Goal: Task Accomplishment & Management: Use online tool/utility

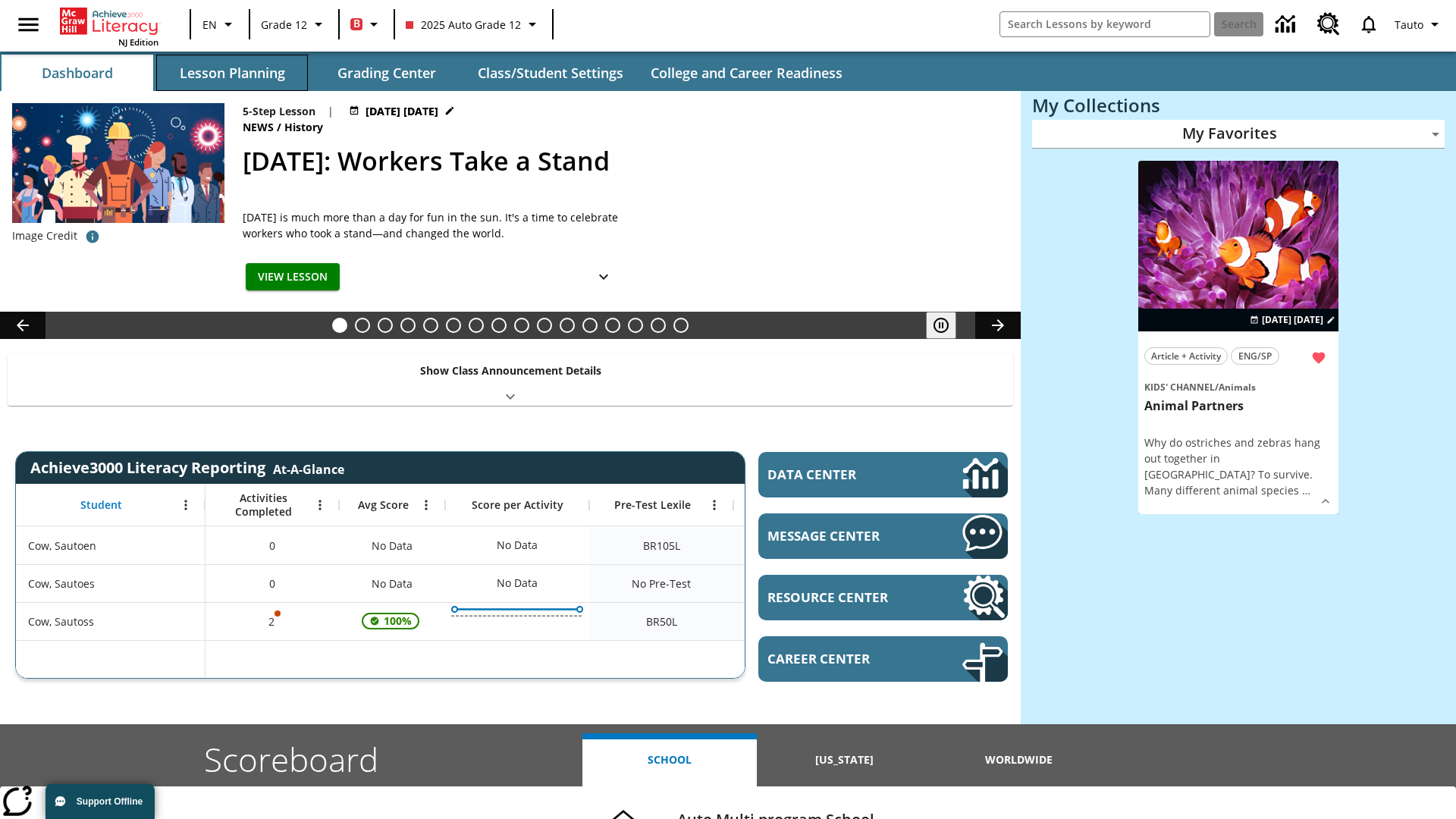
click at [232, 73] on button "Lesson Planning" at bounding box center [231, 72] width 151 height 36
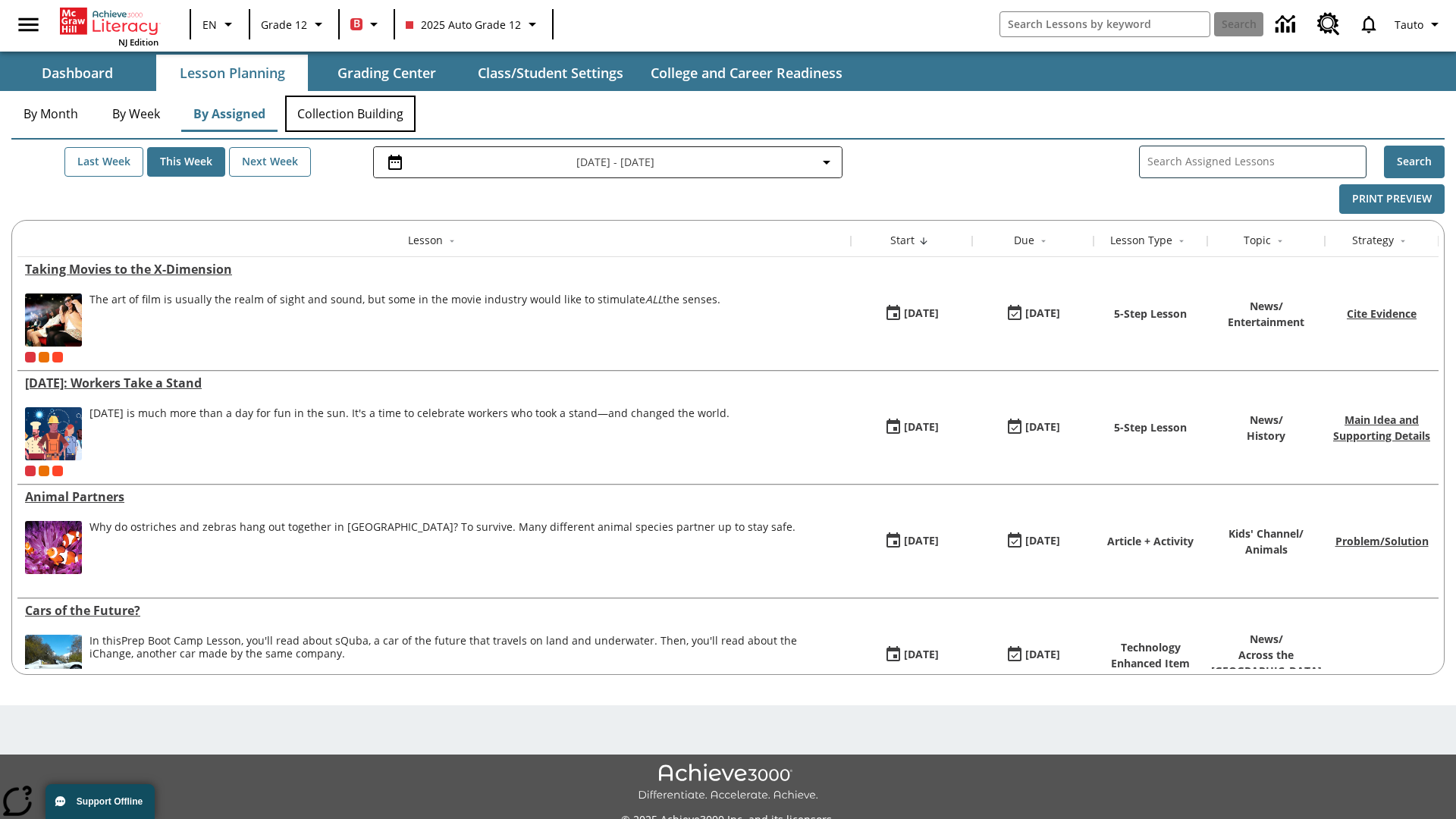
click at [351, 114] on button "Collection Building" at bounding box center [351, 113] width 131 height 36
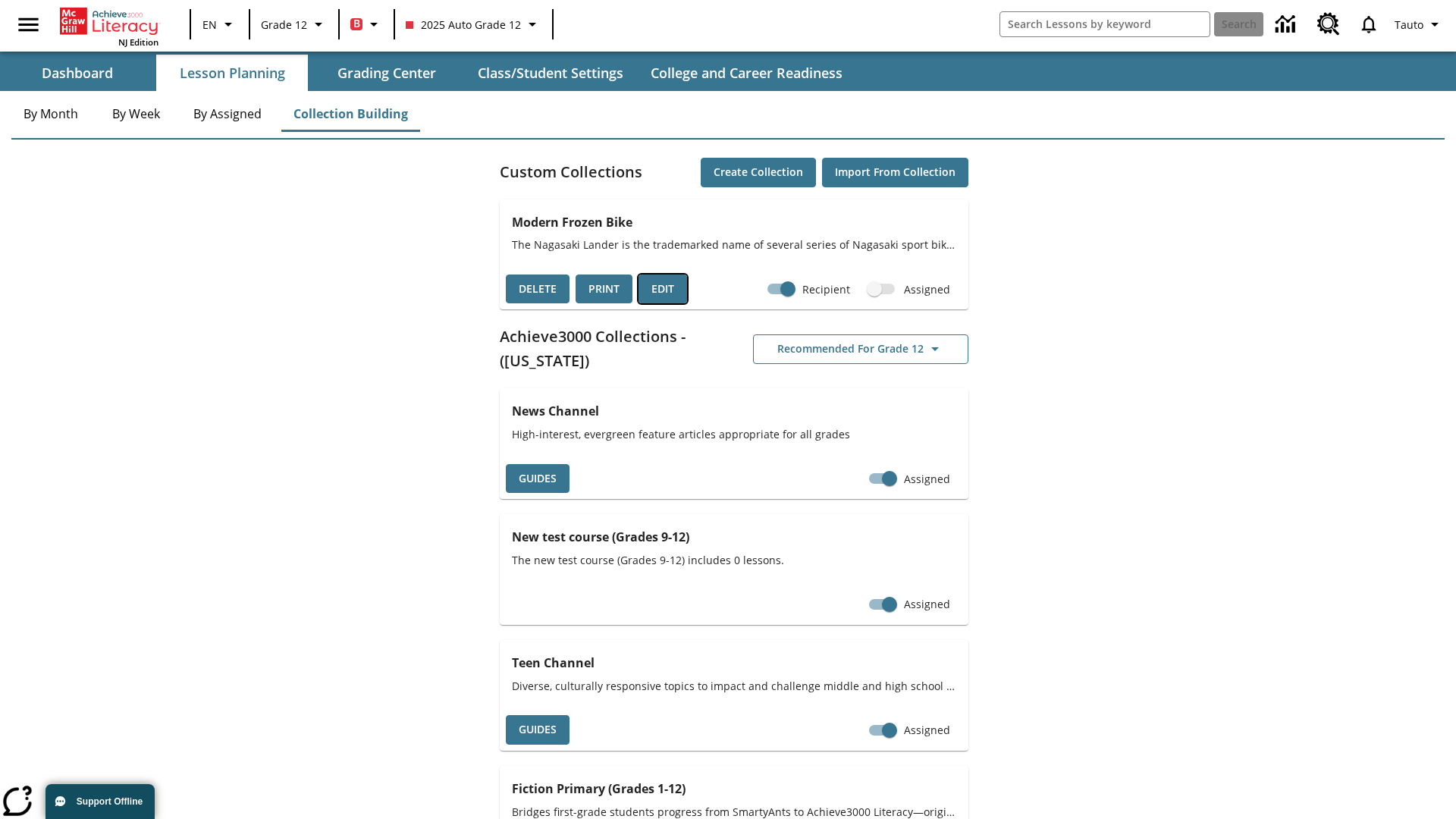
click at [663, 289] on button "Edit" at bounding box center [663, 289] width 48 height 29
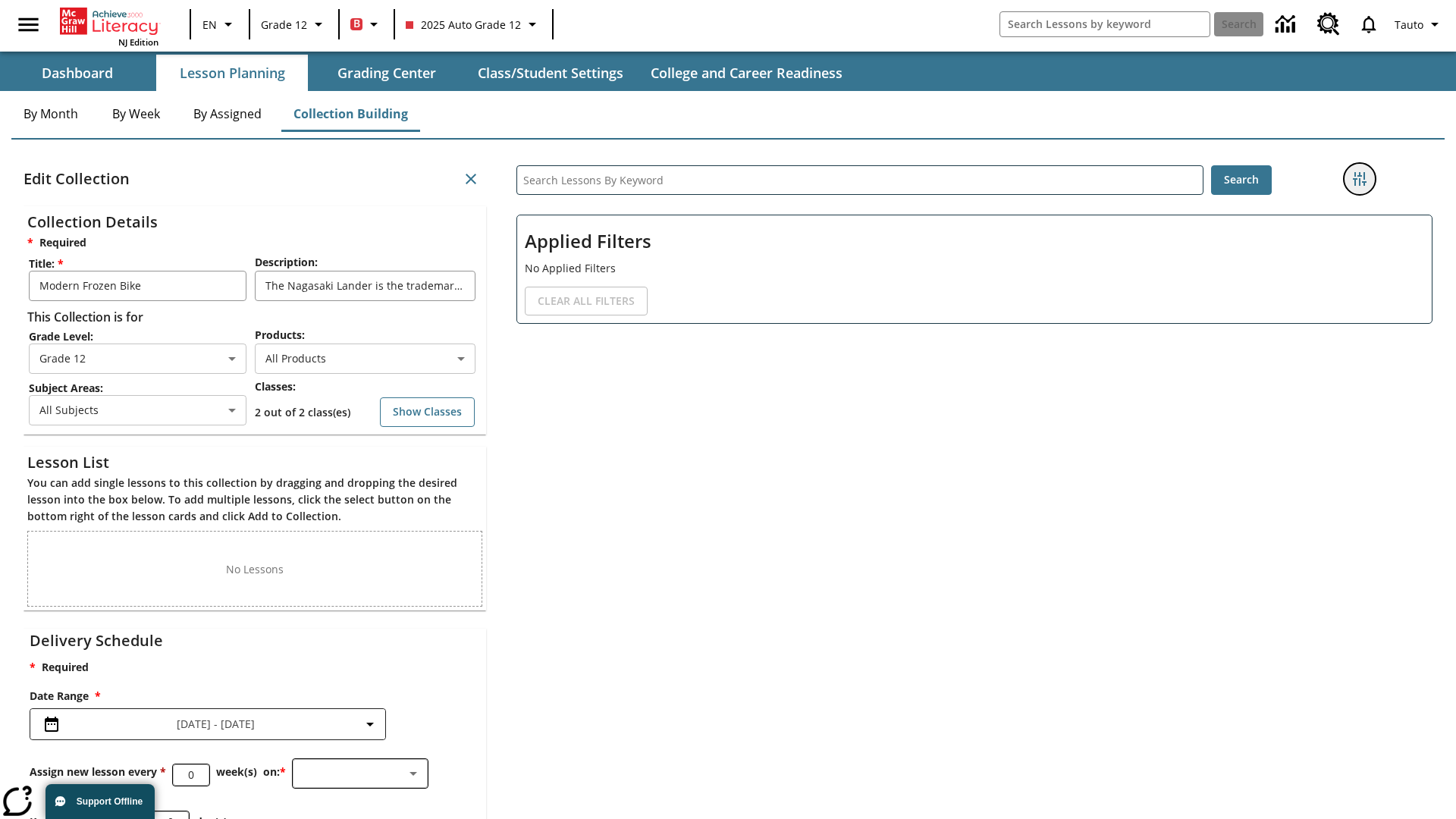
click at [1360, 179] on icon "Filters Side menu" at bounding box center [1360, 179] width 14 height 14
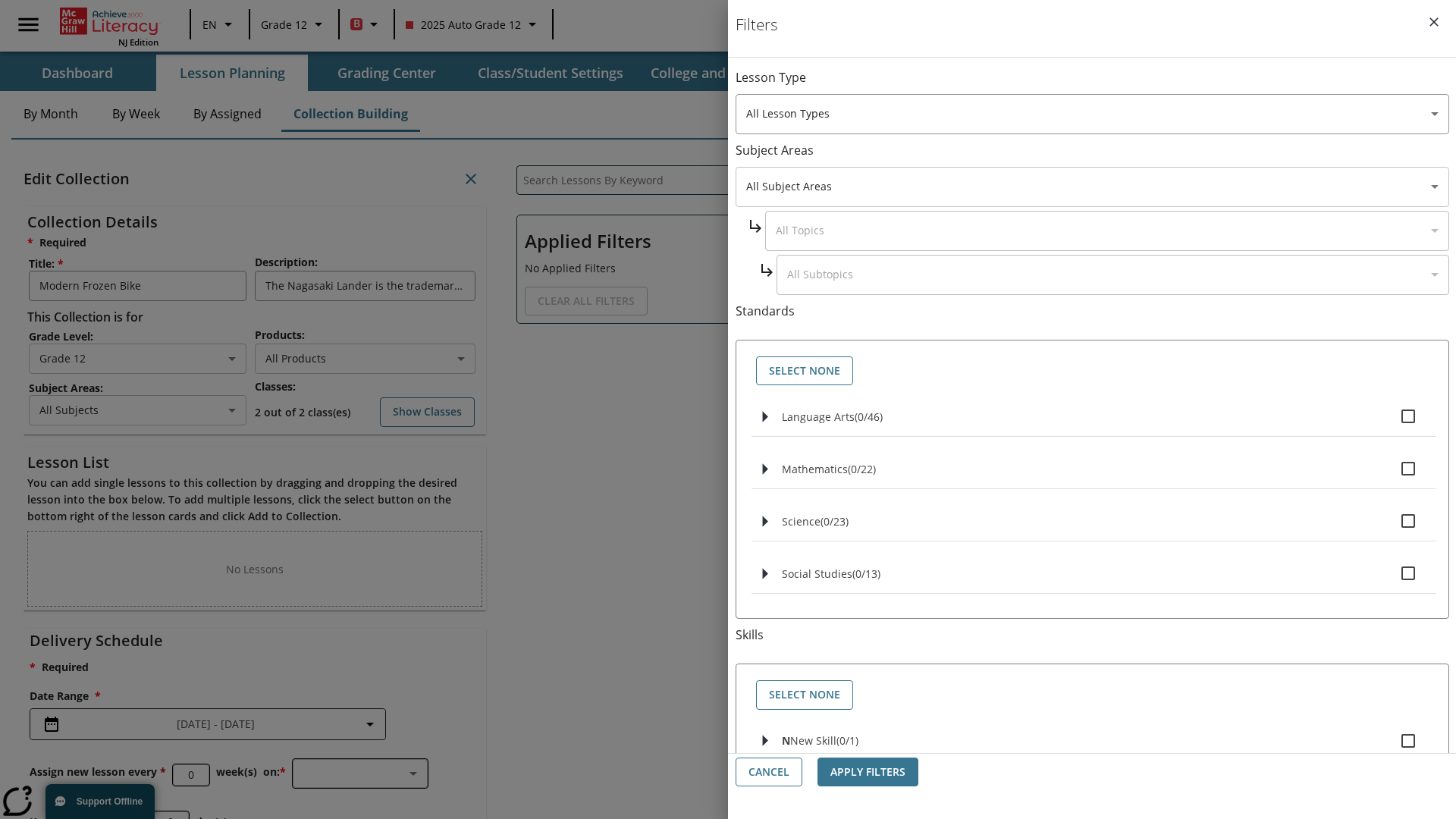
click at [1092, 187] on body "Skip to main content NJ Edition EN Grade 12 B 2025 Auto Grade 12 Search 0 Tauto…" at bounding box center [728, 468] width 1456 height 937
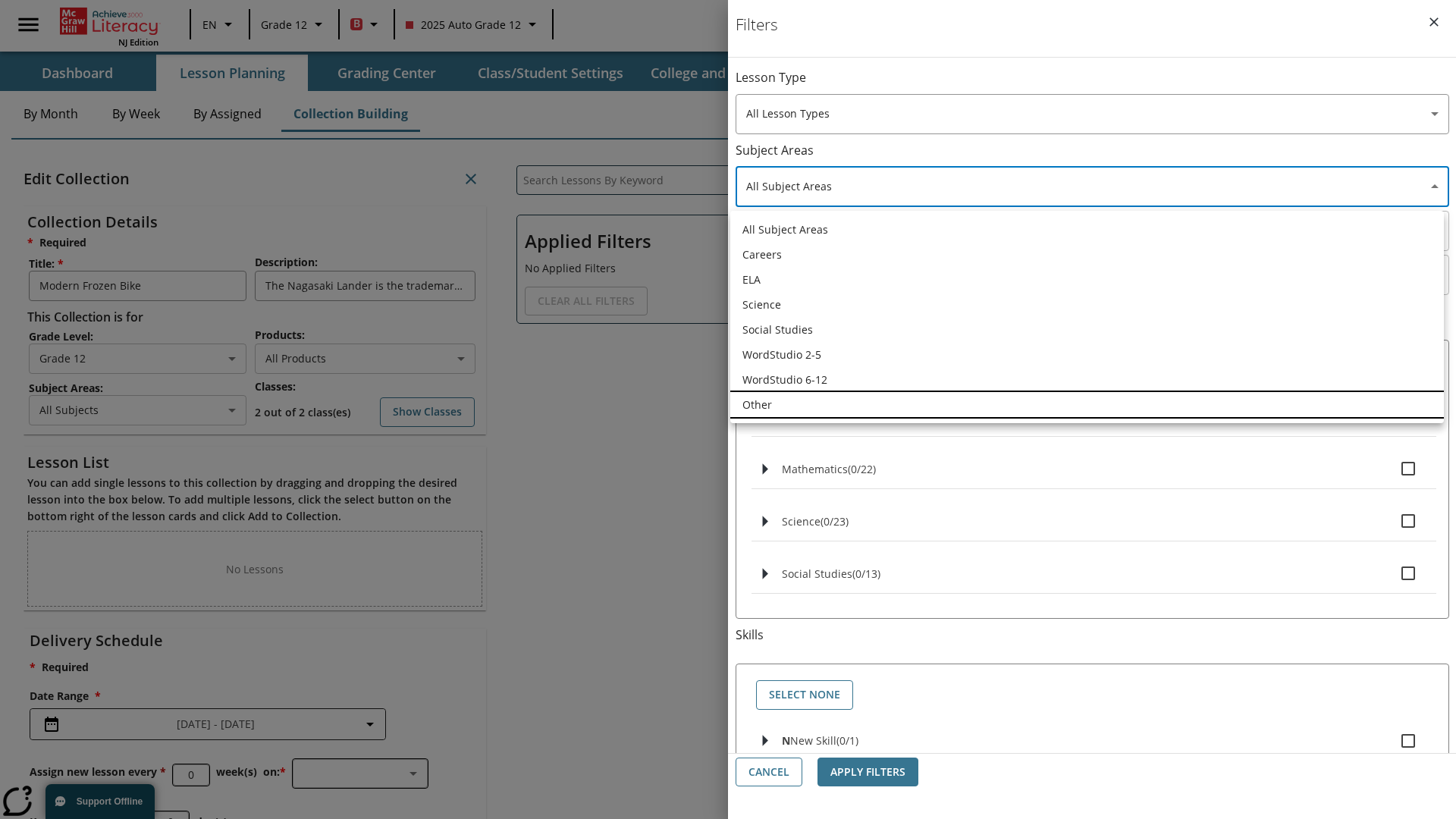
click at [1087, 405] on li "Other" at bounding box center [1087, 405] width 713 height 25
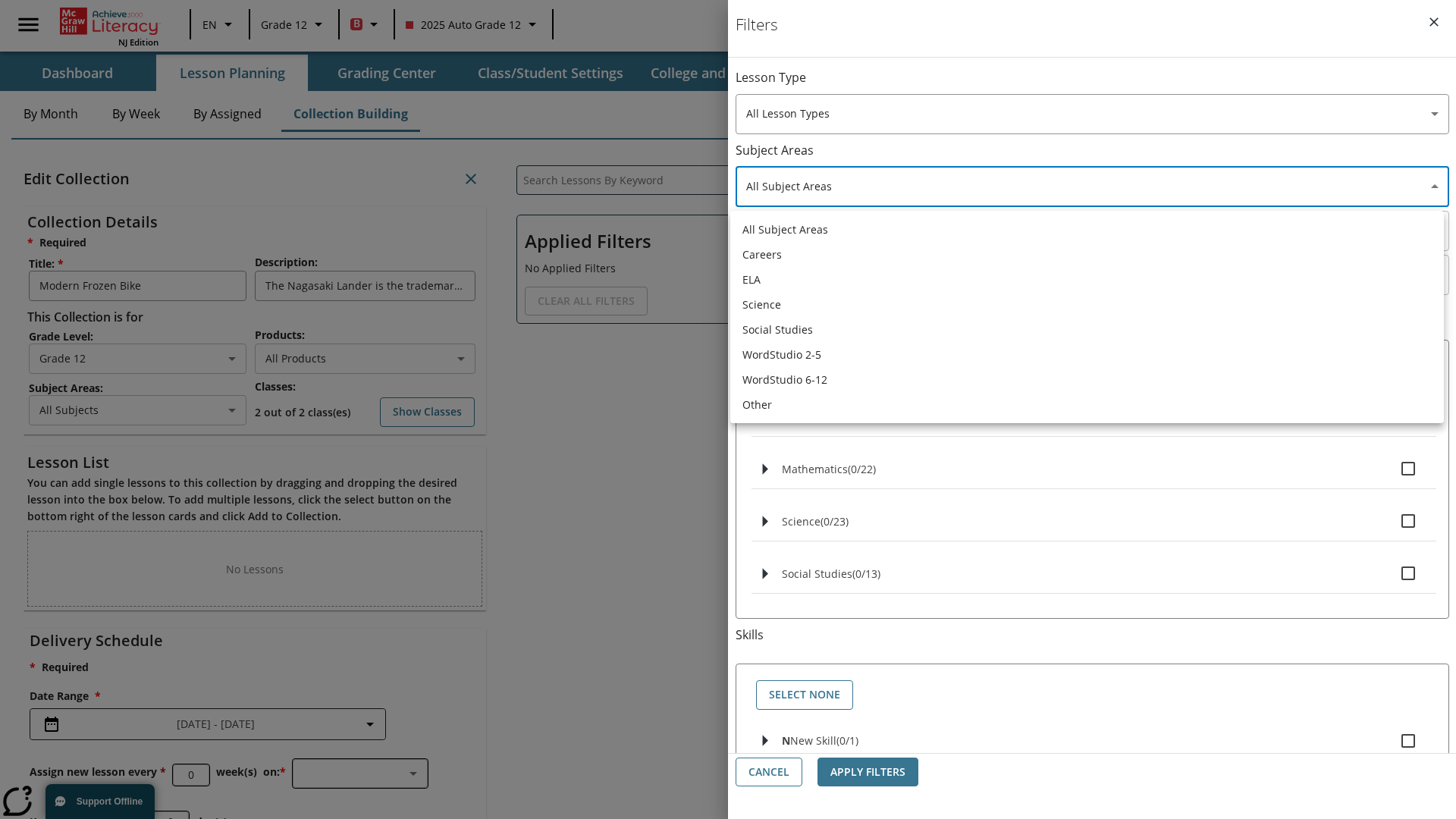
type input "0"
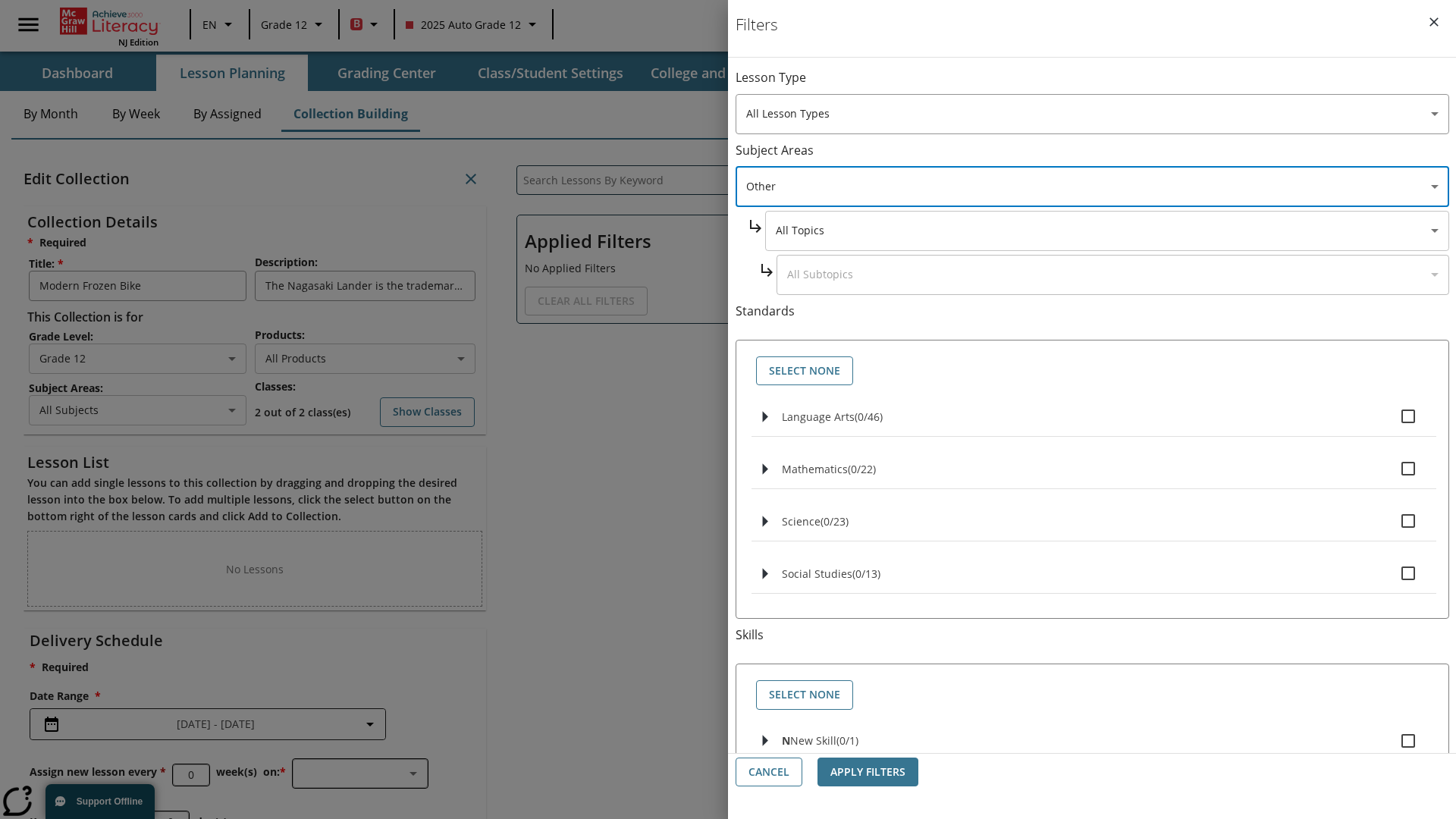
click at [1106, 231] on body "Skip to main content NJ Edition EN Grade 12 B 2025 Auto Grade 12 Search 0 Tauto…" at bounding box center [728, 468] width 1456 height 937
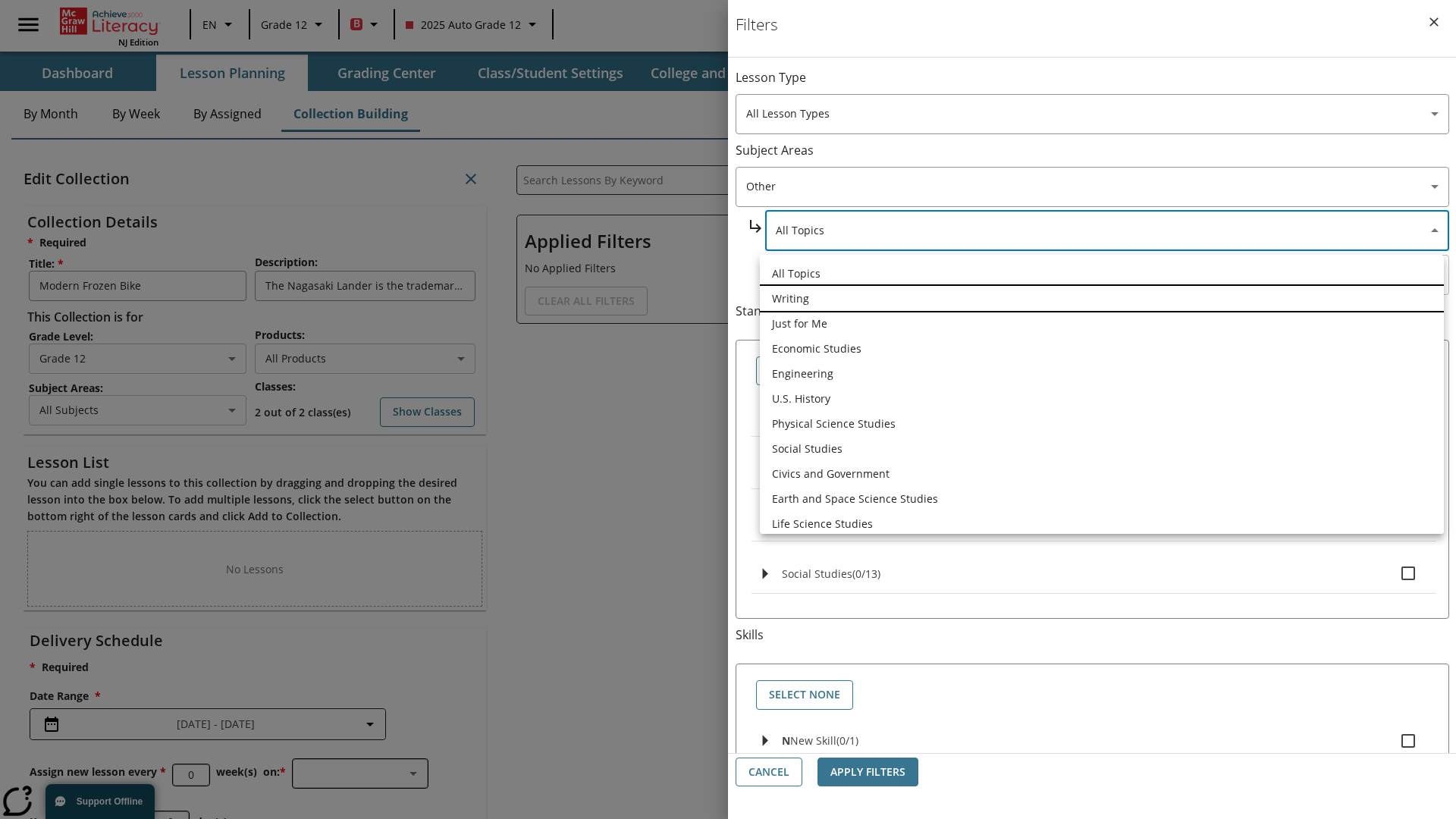
click at [1102, 298] on li "Writing" at bounding box center [1102, 298] width 684 height 25
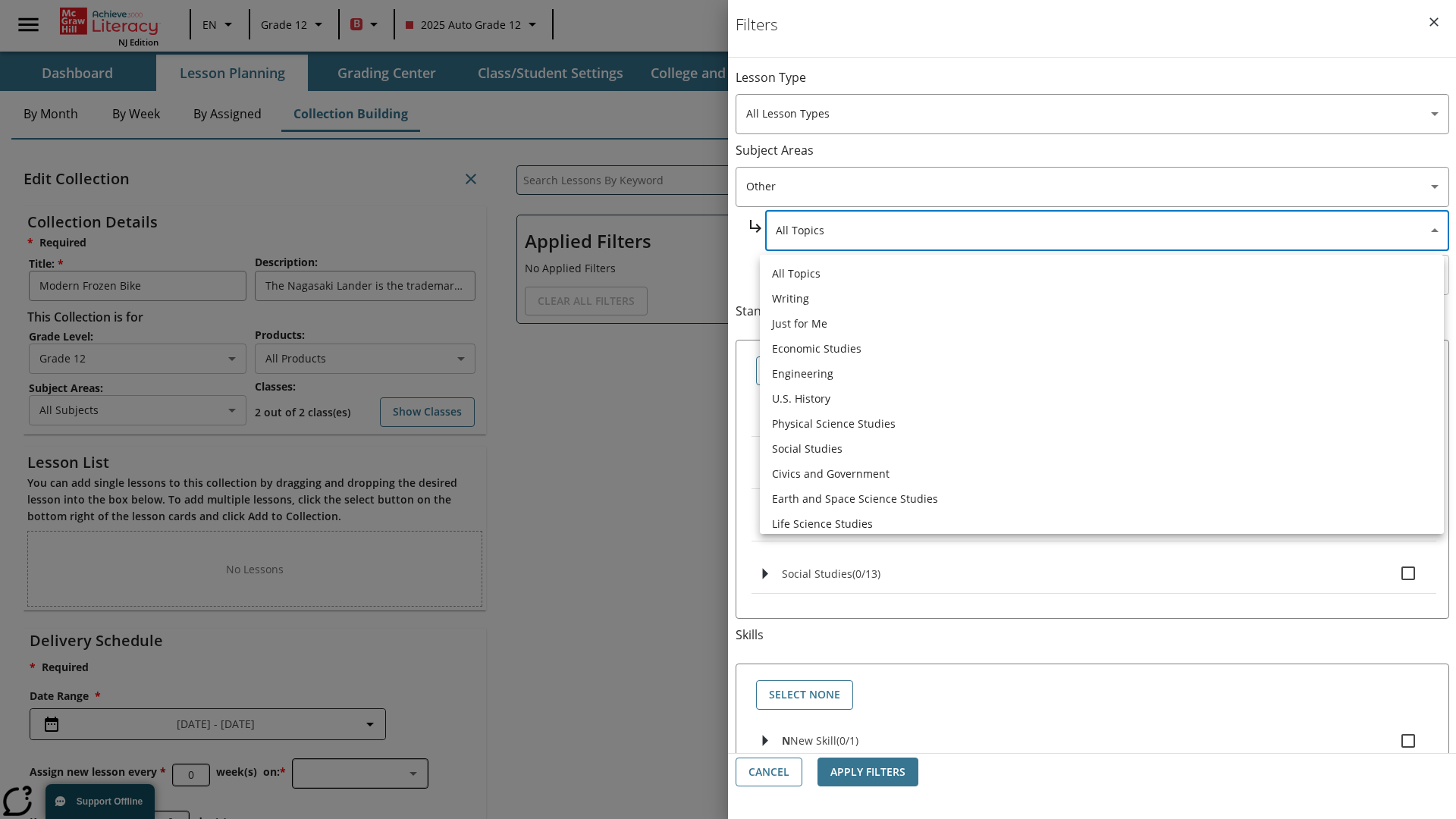
type input "6"
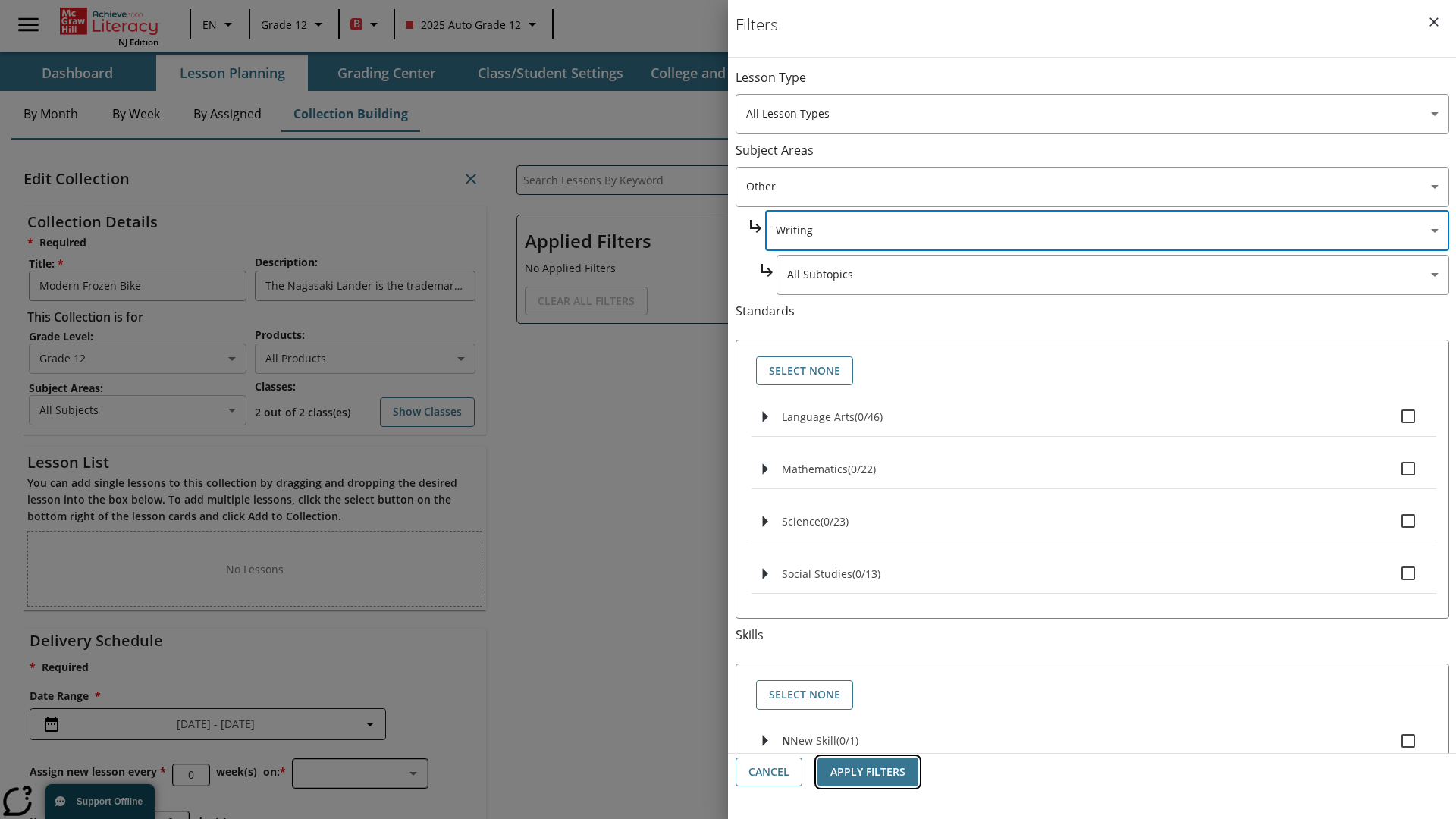
click at [867, 772] on button "Apply Filters" at bounding box center [867, 772] width 101 height 29
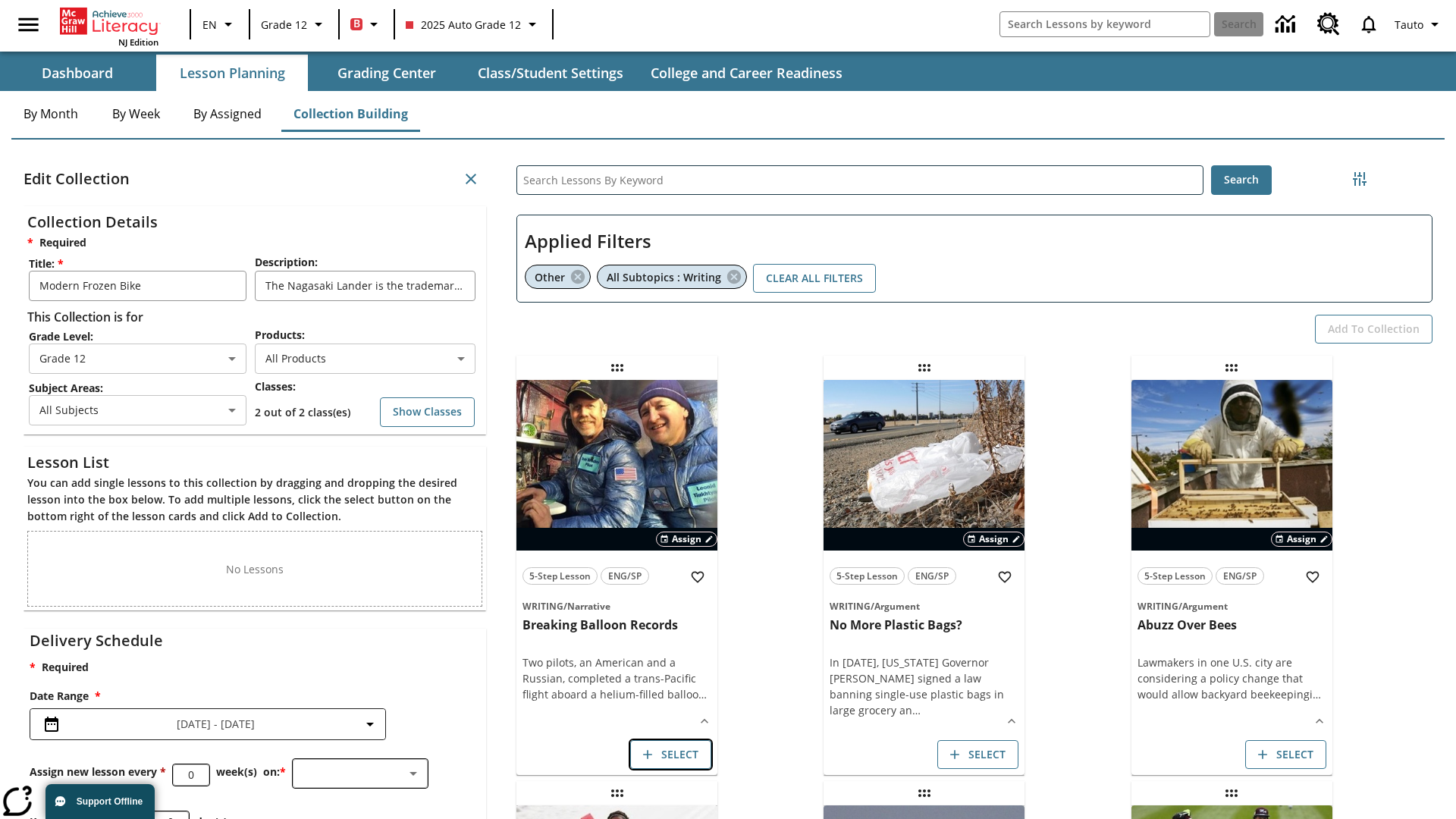
click at [670, 754] on button "Select" at bounding box center [671, 755] width 81 height 29
click at [1373, 328] on button "Add to Collection" at bounding box center [1373, 329] width 118 height 29
click at [670, 754] on button "Select" at bounding box center [671, 755] width 81 height 29
